Goal: Navigation & Orientation: Find specific page/section

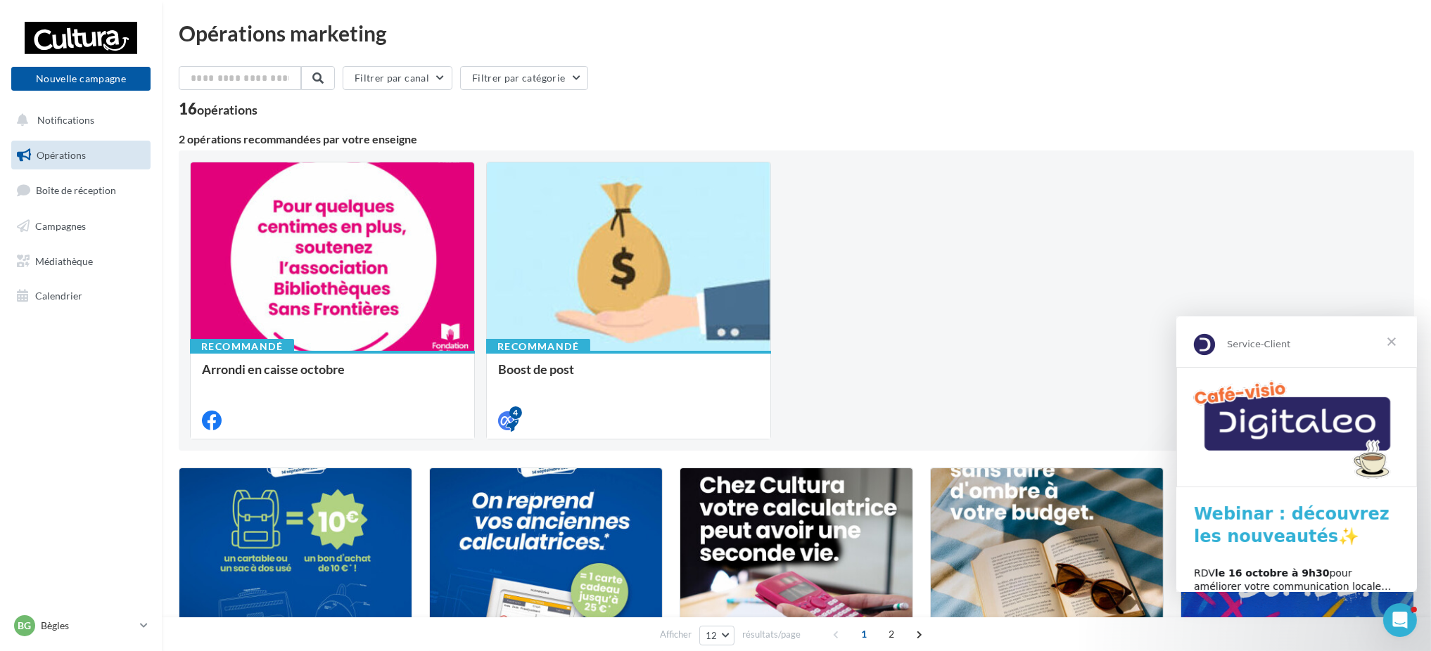
click at [1400, 342] on span "Fermer" at bounding box center [1391, 341] width 51 height 51
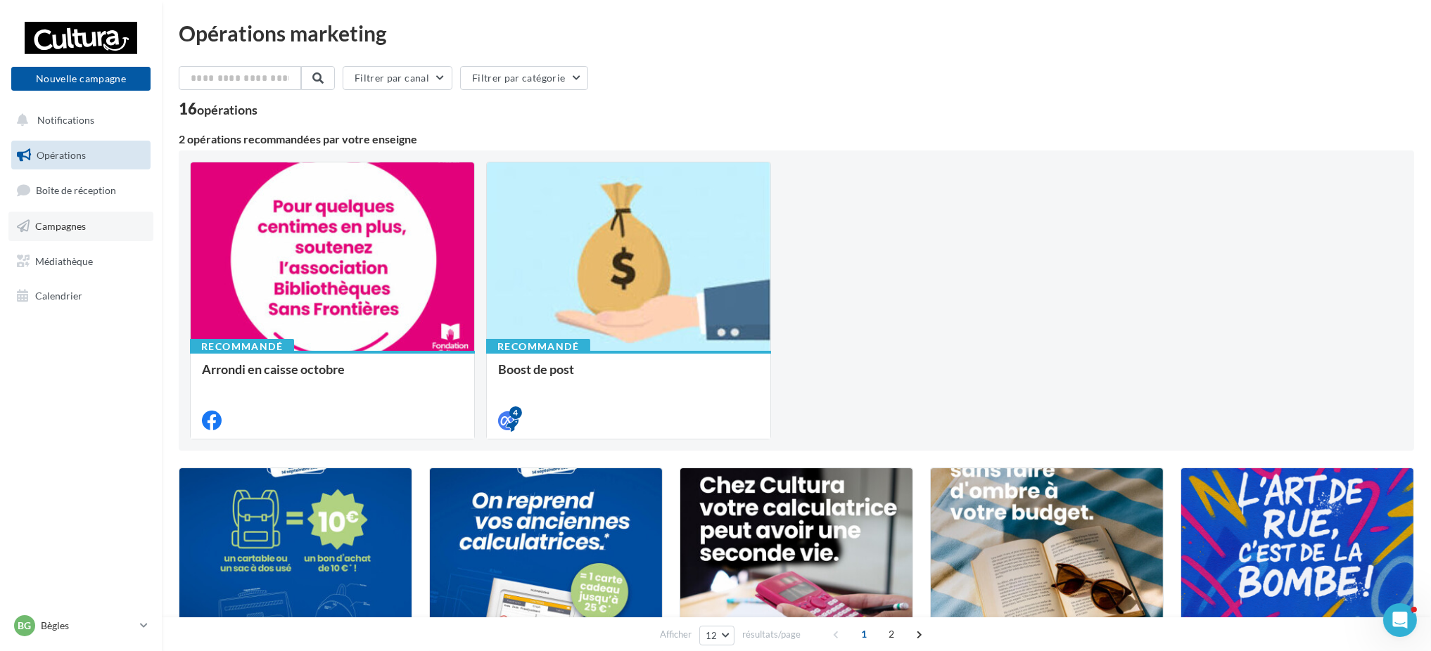
click at [79, 232] on link "Campagnes" at bounding box center [80, 227] width 145 height 30
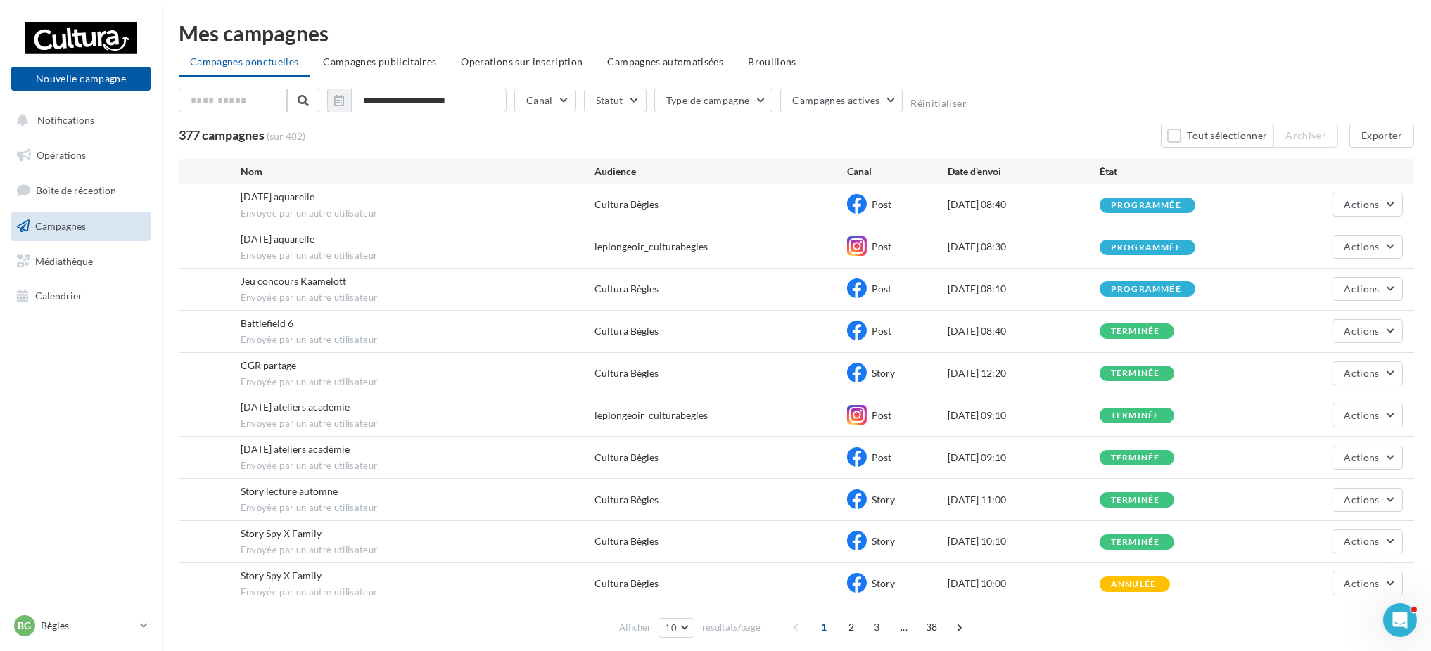
click at [60, 643] on div "Bg Bègles [EMAIL_ADDRESS][DOMAIN_NAME]" at bounding box center [81, 632] width 162 height 39
click at [60, 637] on div "Bg Bègles [EMAIL_ADDRESS][DOMAIN_NAME]" at bounding box center [74, 626] width 120 height 21
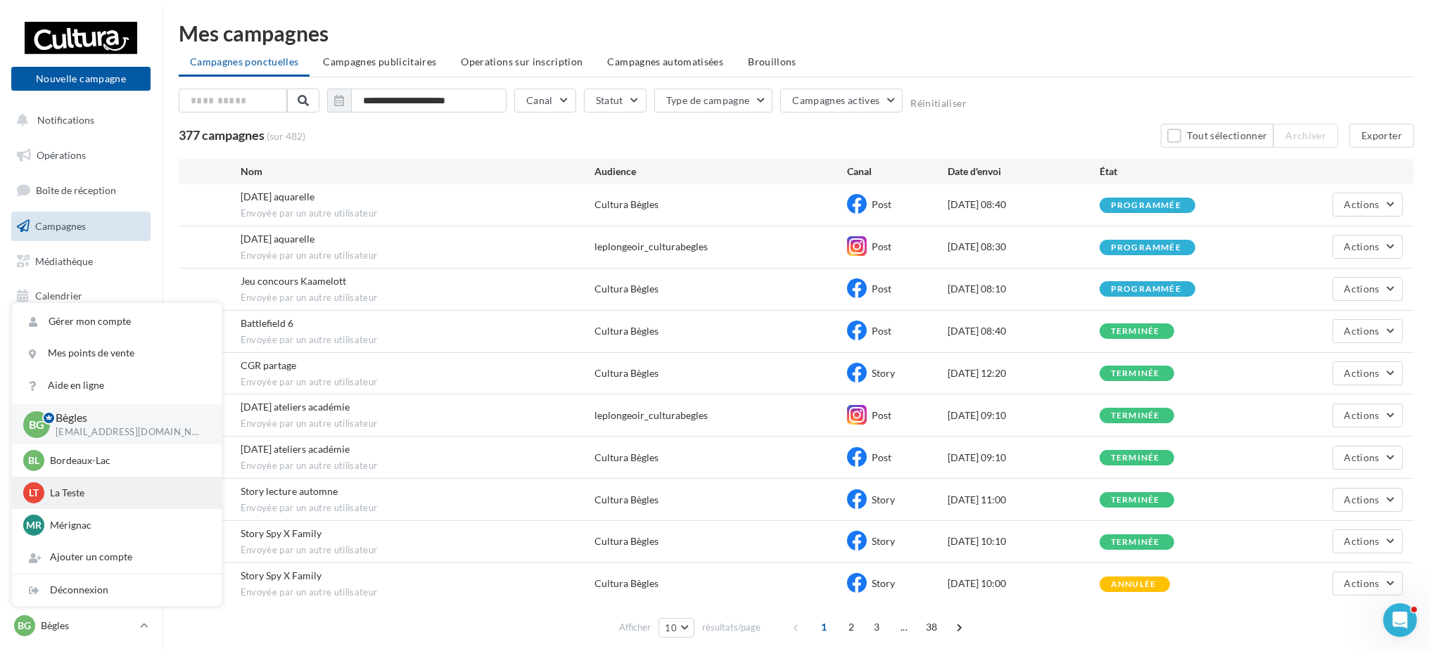
click at [93, 491] on p "La Teste" at bounding box center [127, 493] width 155 height 14
